Goal: Task Accomplishment & Management: Manage account settings

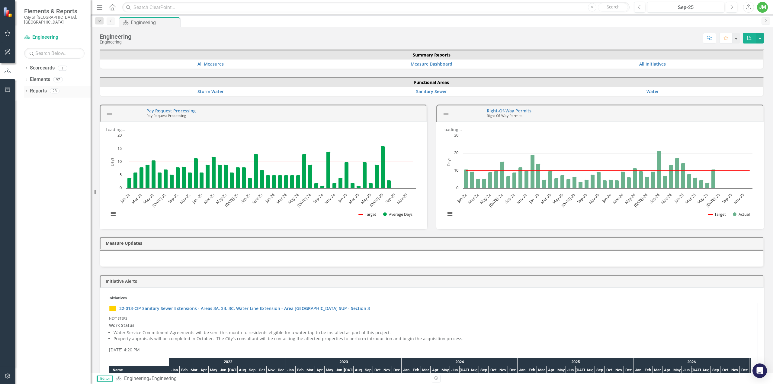
click at [25, 90] on icon "Dropdown" at bounding box center [26, 91] width 4 height 3
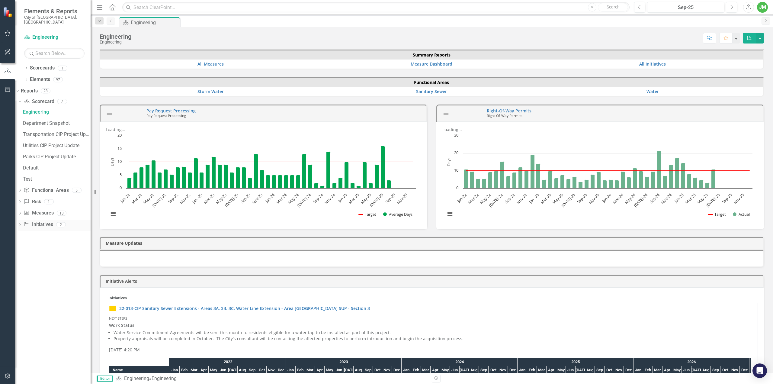
click at [22, 223] on icon "Dropdown" at bounding box center [20, 224] width 4 height 3
click at [59, 155] on div "CIP Update - All Active Initiatives" at bounding box center [57, 157] width 68 height 5
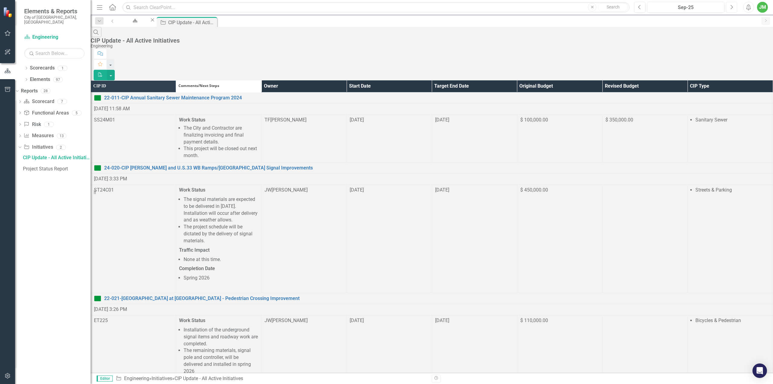
click at [734, 8] on button "Next" at bounding box center [731, 7] width 11 height 11
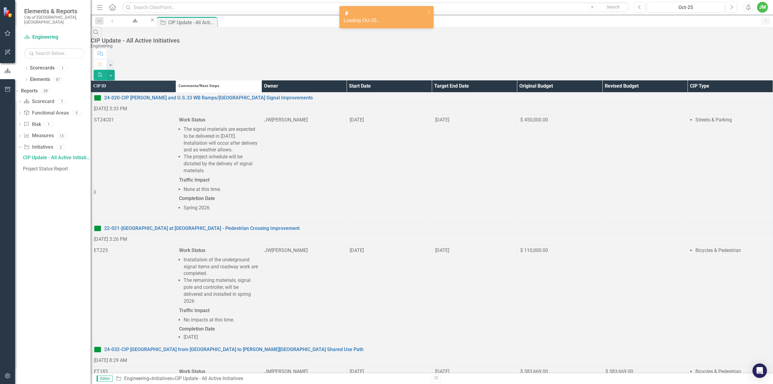
click at [346, 80] on th "Owner" at bounding box center [303, 86] width 85 height 12
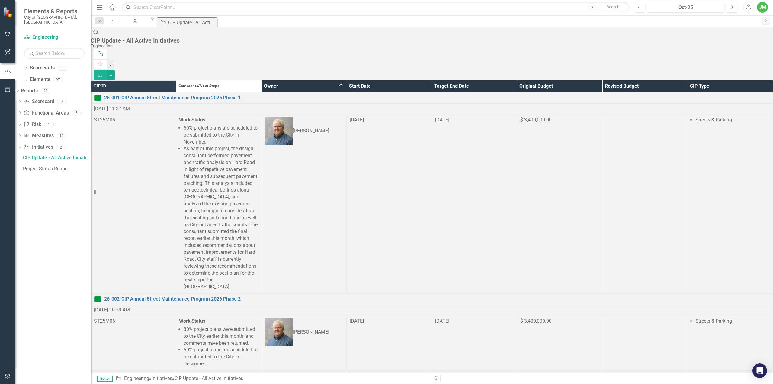
scroll to position [211, 0]
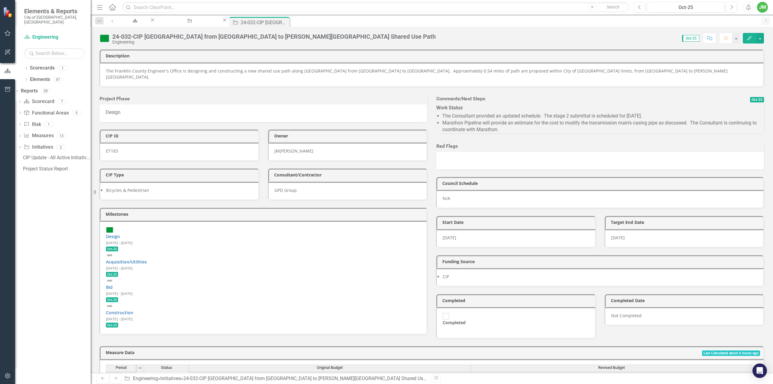
click at [513, 122] on li "Marathon Pipeline will provide an estimate for the cost to modify the transmiss…" at bounding box center [603, 127] width 322 height 14
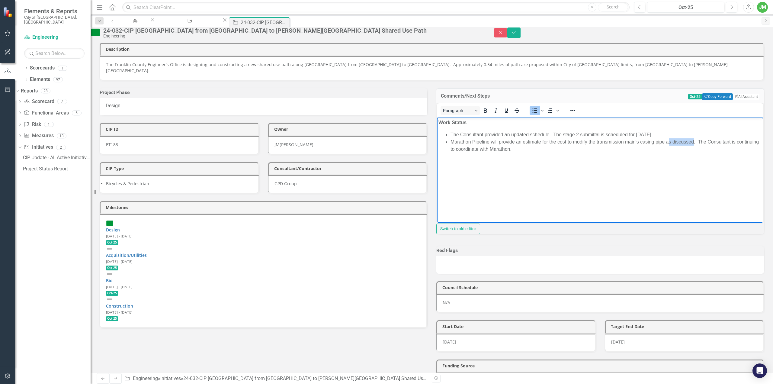
drag, startPoint x: 667, startPoint y: 143, endPoint x: 695, endPoint y: 143, distance: 27.2
click at [695, 143] on li "Marathon Pipeline will provide an estimate for the cost to modify the transmiss…" at bounding box center [606, 145] width 311 height 14
drag, startPoint x: 492, startPoint y: 142, endPoint x: 515, endPoint y: 142, distance: 23.6
click at [515, 142] on li "Marathon Pipeline will provide an estimate for the cost to modify the transmiss…" at bounding box center [606, 145] width 311 height 14
drag, startPoint x: 575, startPoint y: 143, endPoint x: 667, endPoint y: 144, distance: 91.5
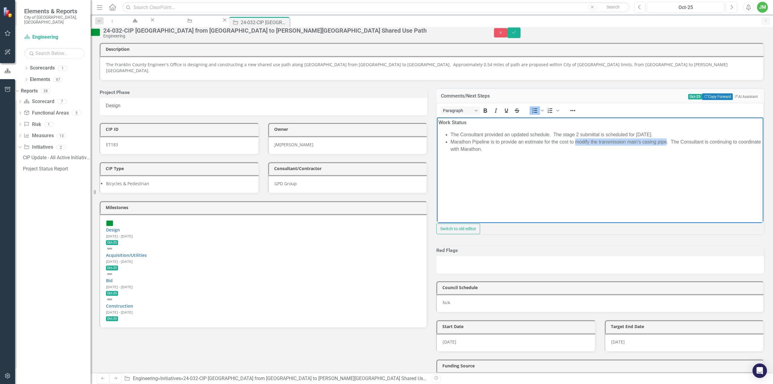
click at [667, 144] on li "Marathon Pipeline is to provide an estimate for the cost to modify the transmis…" at bounding box center [606, 145] width 311 height 14
click at [449, 140] on ul "The Consultant provided an updated schedule. The stage 2 submittal is scheduled…" at bounding box center [599, 142] width 323 height 22
click at [498, 144] on li "The Marathon Pipeline is to provide an estimate for the cost to modify the tran…" at bounding box center [606, 145] width 311 height 14
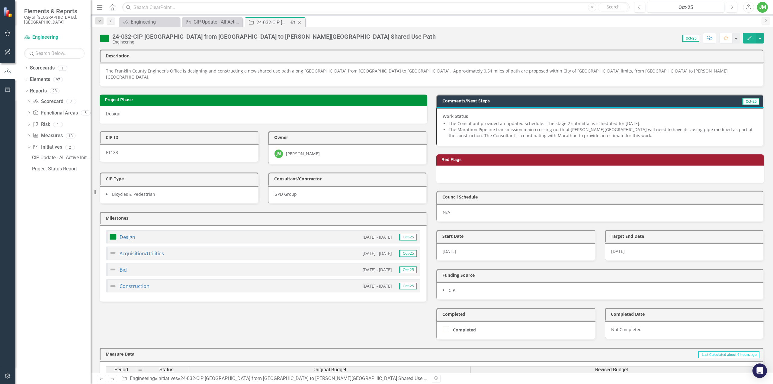
click at [298, 21] on icon "Close" at bounding box center [300, 22] width 6 height 5
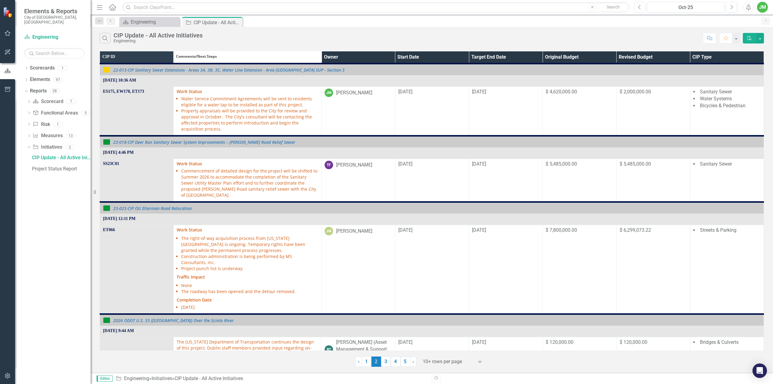
click at [351, 59] on th "Owner" at bounding box center [358, 57] width 74 height 12
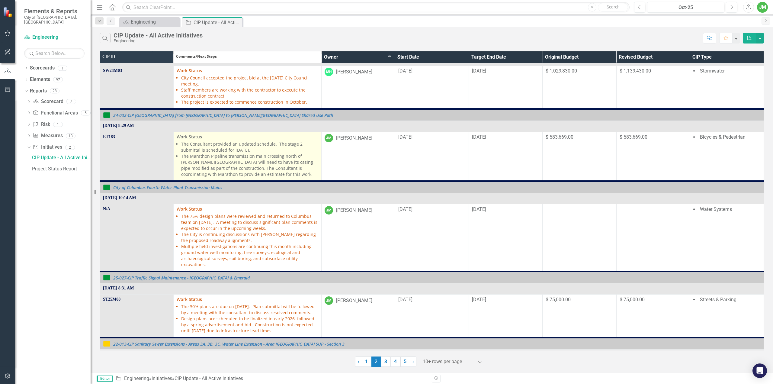
scroll to position [242, 0]
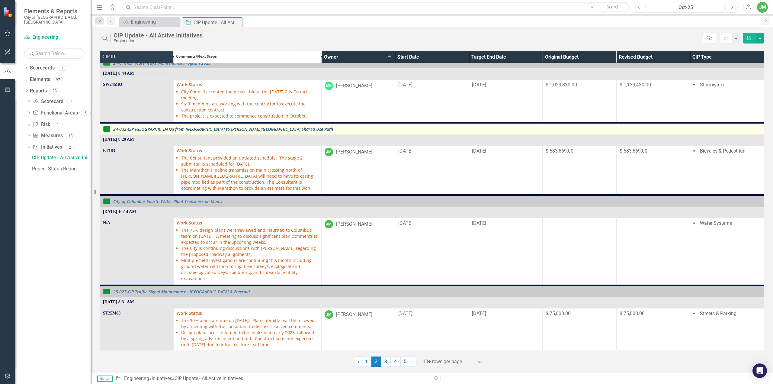
click at [207, 127] on link "24-032-CIP [GEOGRAPHIC_DATA] from [GEOGRAPHIC_DATA] to [PERSON_NAME][GEOGRAPHIC…" at bounding box center [436, 129] width 647 height 5
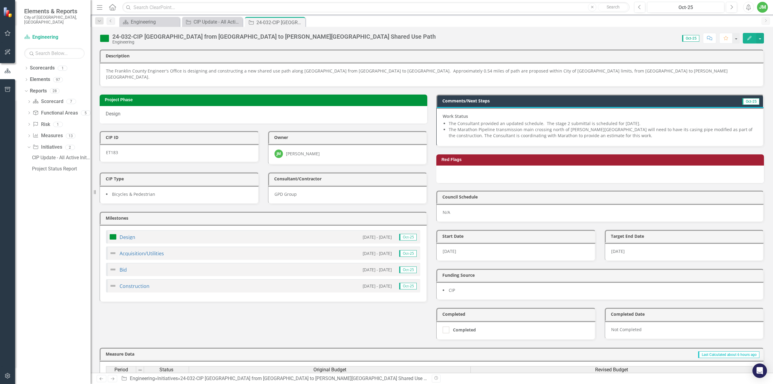
click at [612, 129] on li "The Marathon Pipeline transmission main crossing north of Frantz Road will need…" at bounding box center [603, 133] width 308 height 12
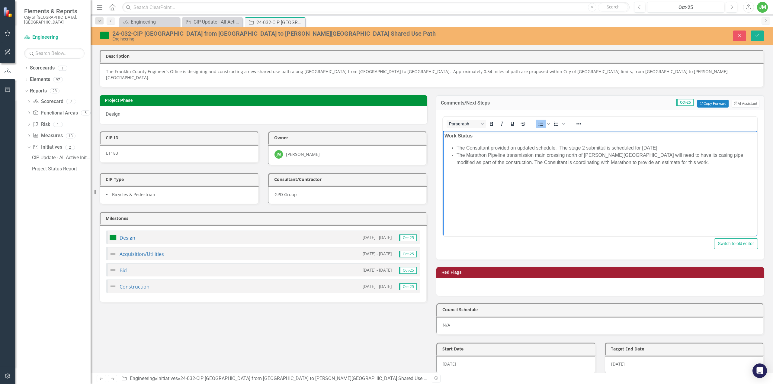
click at [682, 165] on li "The Marathon Pipeline transmission main crossing north of Frantz Road will need…" at bounding box center [606, 158] width 299 height 14
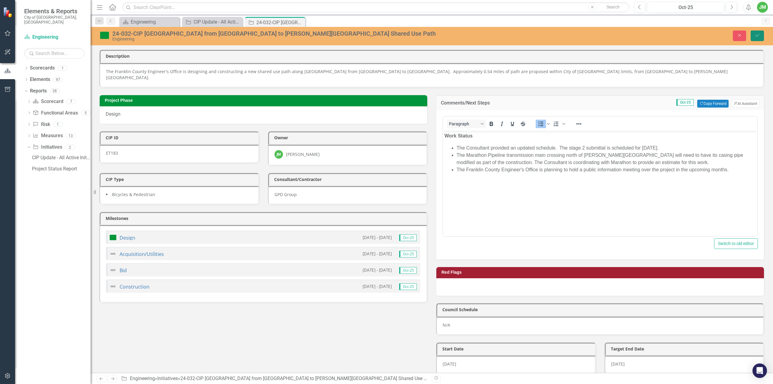
click at [757, 37] on icon "submit" at bounding box center [758, 35] width 4 height 2
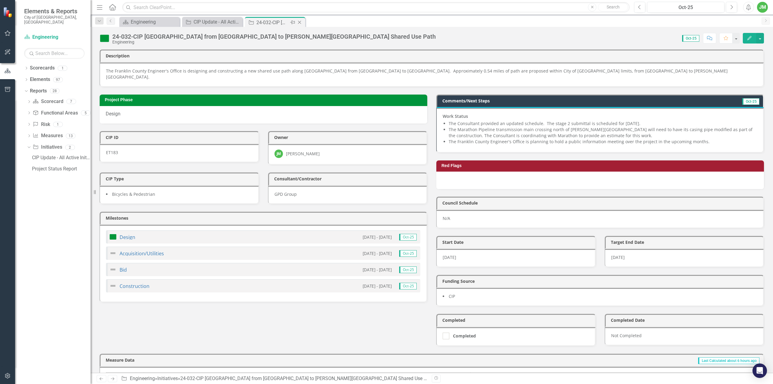
click at [301, 23] on icon "Close" at bounding box center [300, 22] width 6 height 5
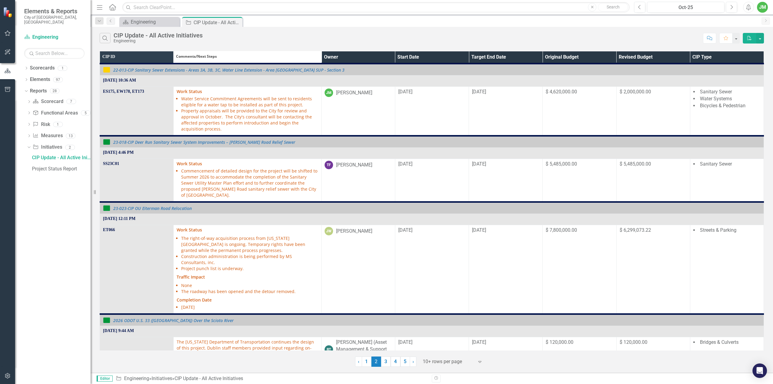
click at [350, 55] on th "Owner" at bounding box center [358, 57] width 74 height 12
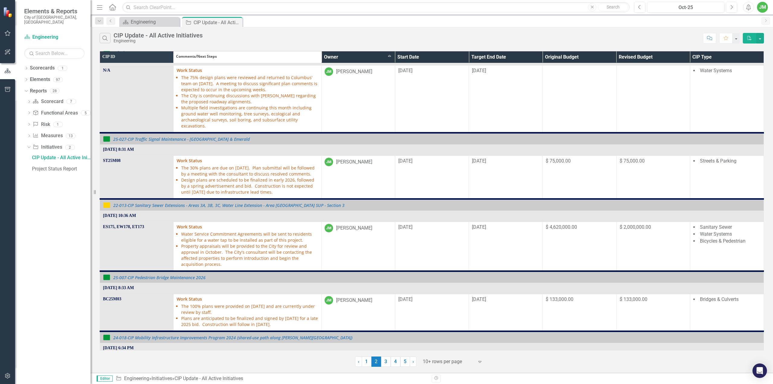
scroll to position [423, 0]
